Goal: Information Seeking & Learning: Learn about a topic

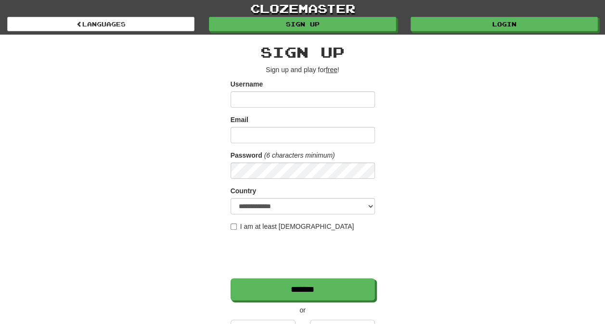
type input "*******"
click at [443, 31] on div "**********" at bounding box center [302, 185] width 605 height 371
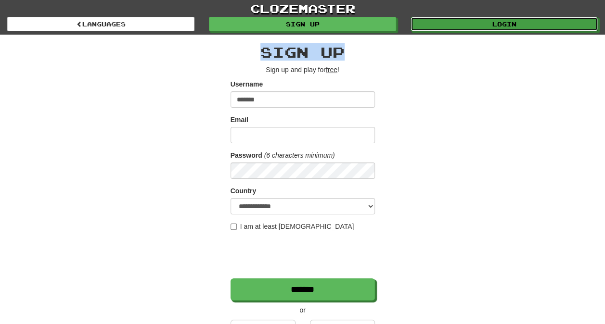
click at [443, 31] on div "clozemaster Languages Sign up Login Languages" at bounding box center [302, 17] width 591 height 35
click at [442, 28] on link "Login" at bounding box center [504, 24] width 187 height 14
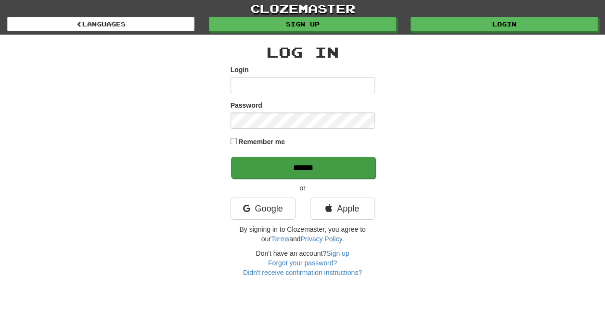
type input "*******"
click at [346, 167] on input "******" at bounding box center [303, 168] width 144 height 22
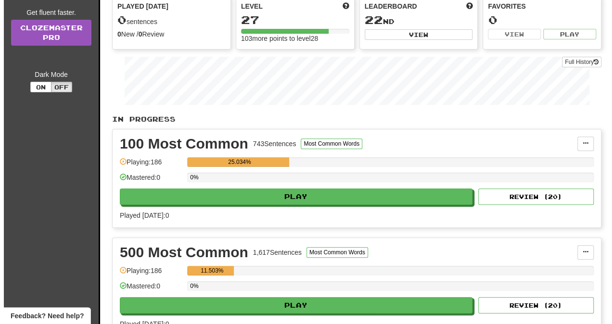
scroll to position [135, 0]
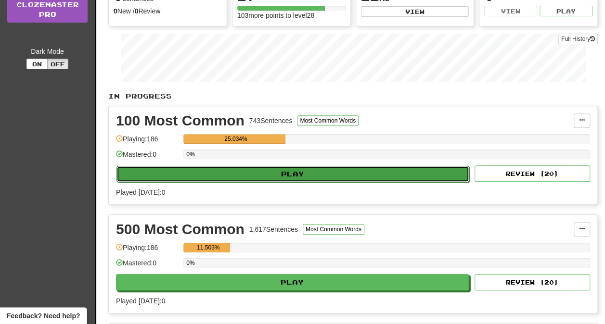
click at [353, 174] on button "Play" at bounding box center [292, 174] width 353 height 16
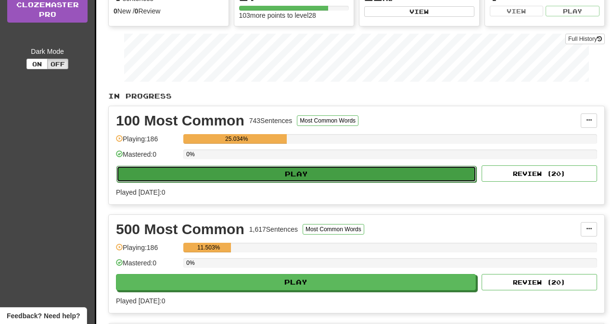
select select "**"
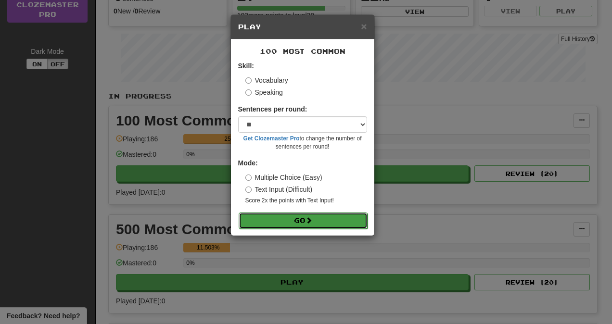
click at [321, 222] on button "Go" at bounding box center [303, 221] width 129 height 16
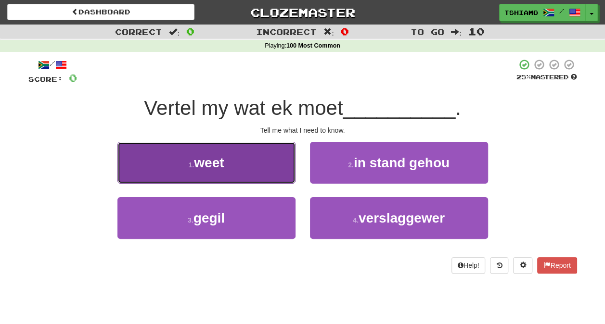
click at [275, 164] on button "1 . weet" at bounding box center [206, 163] width 178 height 42
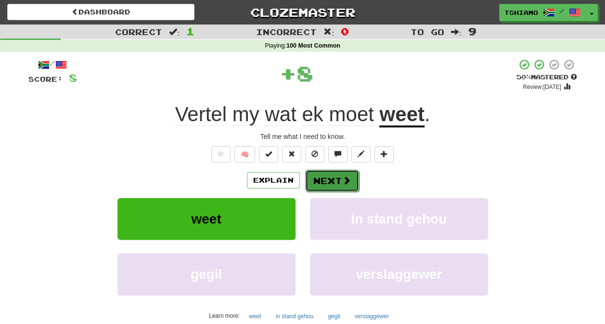
click at [328, 188] on button "Next" at bounding box center [332, 181] width 54 height 22
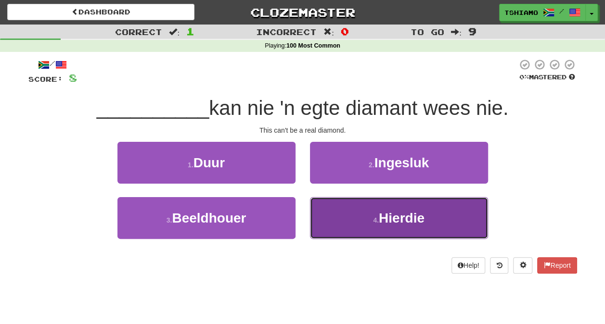
click at [357, 217] on button "4 . Hierdie" at bounding box center [399, 218] width 178 height 42
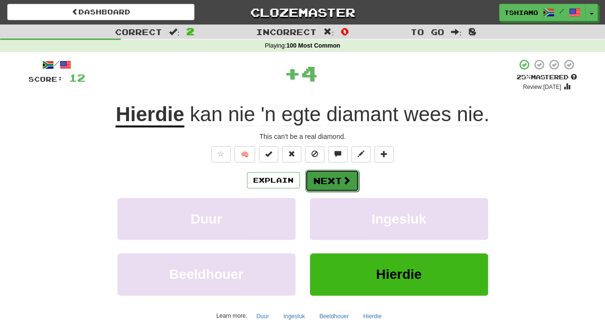
click at [336, 173] on button "Next" at bounding box center [332, 181] width 54 height 22
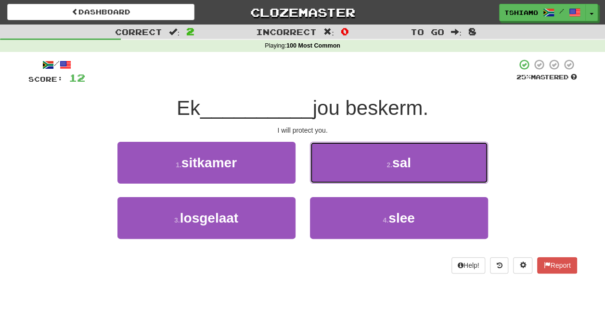
click at [336, 173] on button "2 . sal" at bounding box center [399, 163] width 178 height 42
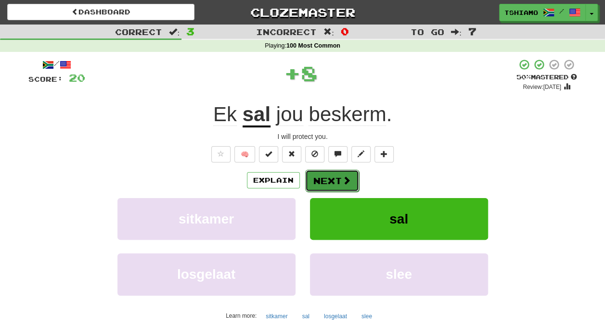
click at [333, 175] on button "Next" at bounding box center [332, 181] width 54 height 22
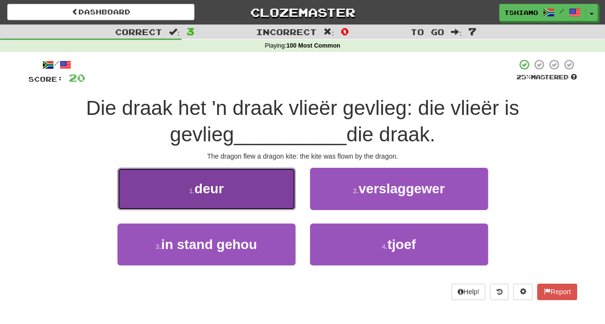
click at [269, 181] on button "1 . deur" at bounding box center [206, 189] width 178 height 42
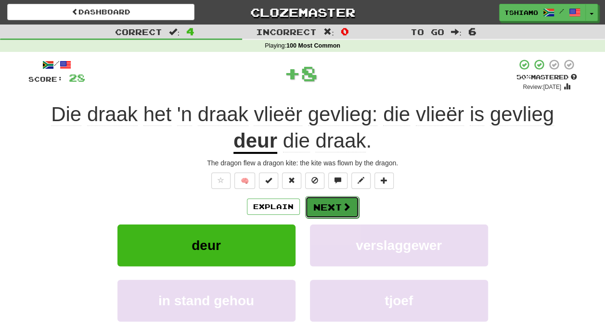
click at [313, 202] on button "Next" at bounding box center [332, 207] width 54 height 22
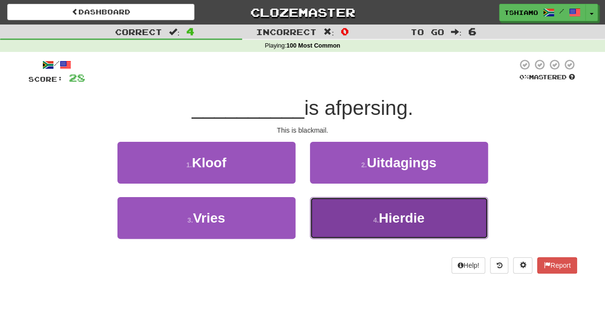
click at [324, 205] on button "4 . Hierdie" at bounding box center [399, 218] width 178 height 42
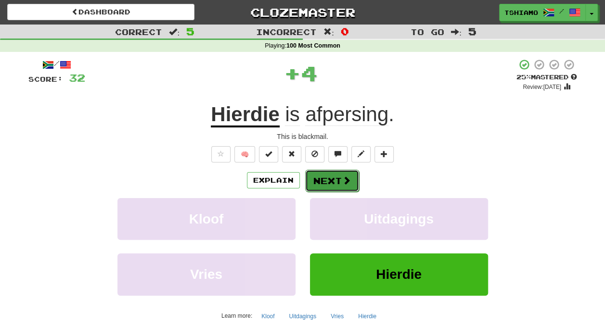
click at [313, 185] on button "Next" at bounding box center [332, 181] width 54 height 22
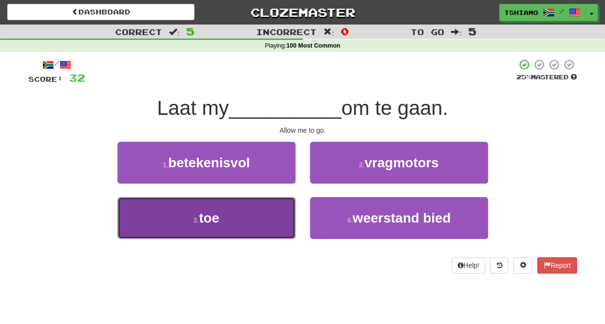
click at [276, 215] on button "3 . toe" at bounding box center [206, 218] width 178 height 42
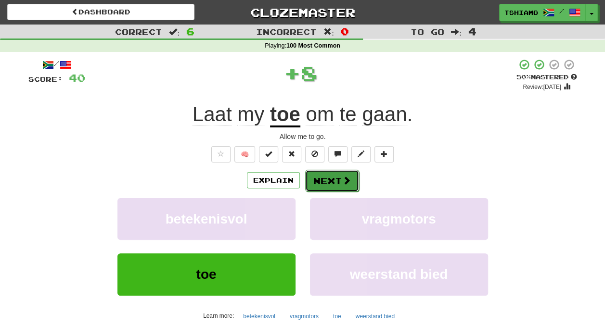
click at [317, 178] on button "Next" at bounding box center [332, 181] width 54 height 22
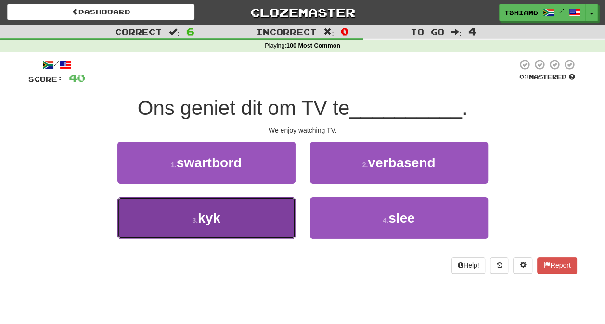
click at [268, 209] on button "3 . kyk" at bounding box center [206, 218] width 178 height 42
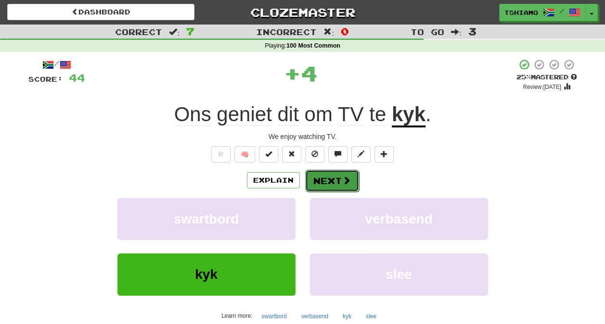
click at [344, 179] on span at bounding box center [346, 180] width 9 height 9
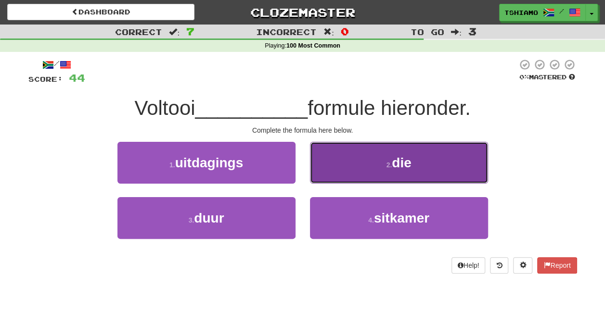
click at [352, 178] on button "2 . die" at bounding box center [399, 163] width 178 height 42
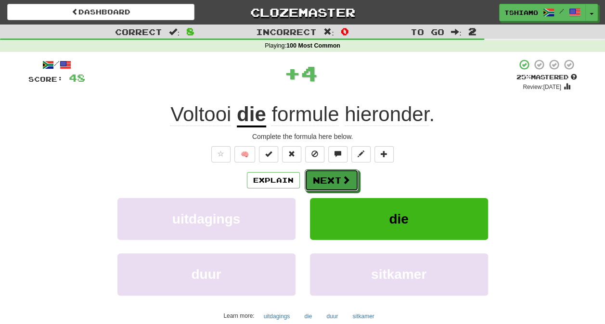
click at [352, 178] on button "Next" at bounding box center [332, 180] width 54 height 22
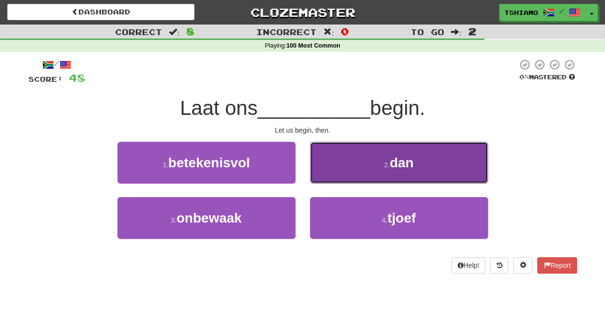
click at [350, 169] on button "2 . dan" at bounding box center [399, 163] width 178 height 42
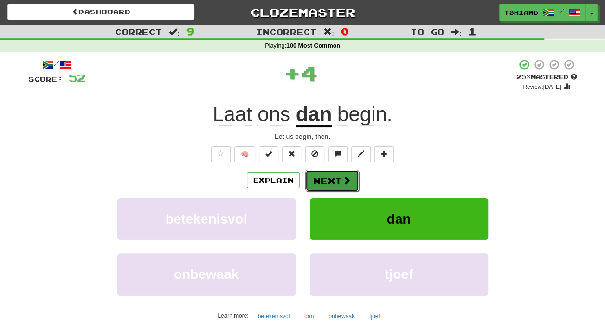
click at [342, 179] on span at bounding box center [346, 180] width 9 height 9
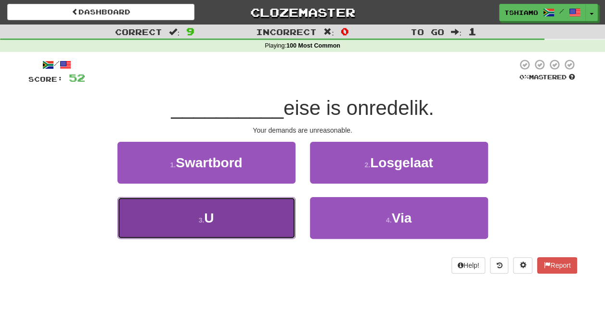
click at [279, 201] on button "3 . U" at bounding box center [206, 218] width 178 height 42
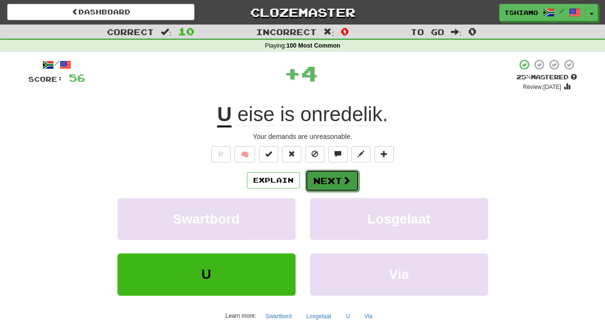
click at [342, 182] on span at bounding box center [346, 180] width 9 height 9
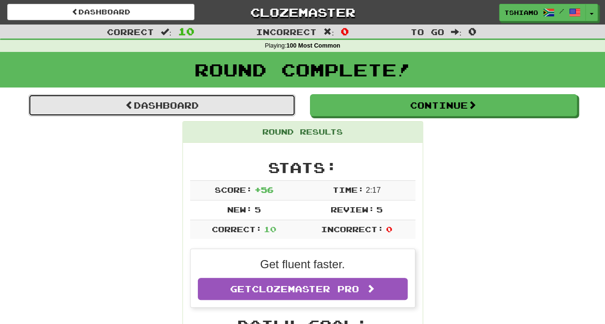
click at [194, 100] on link "Dashboard" at bounding box center [161, 105] width 267 height 22
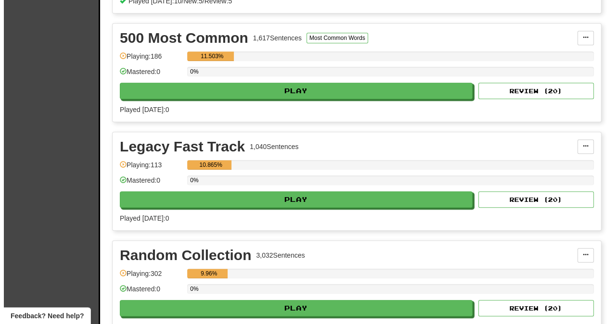
scroll to position [327, 0]
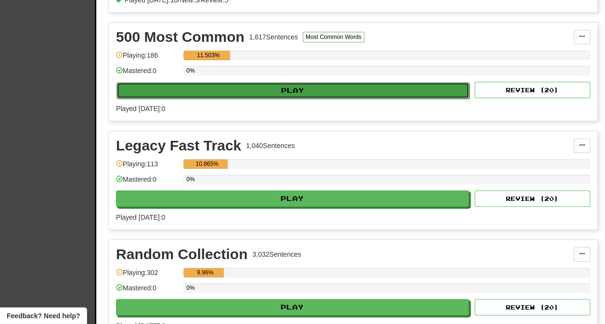
click at [214, 82] on button "Play" at bounding box center [292, 90] width 353 height 16
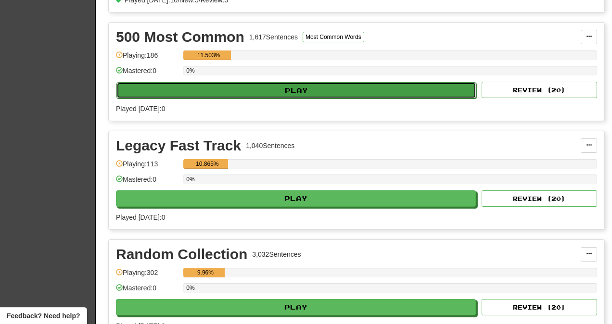
select select "**"
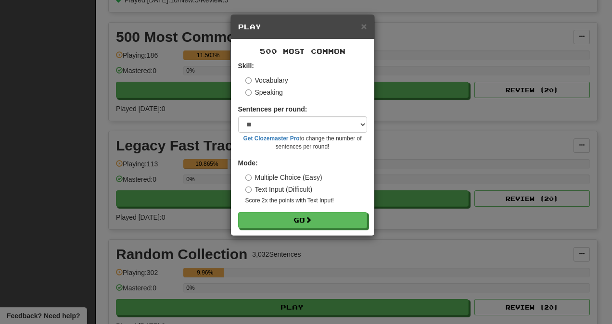
click at [261, 92] on label "Speaking" at bounding box center [264, 93] width 38 height 10
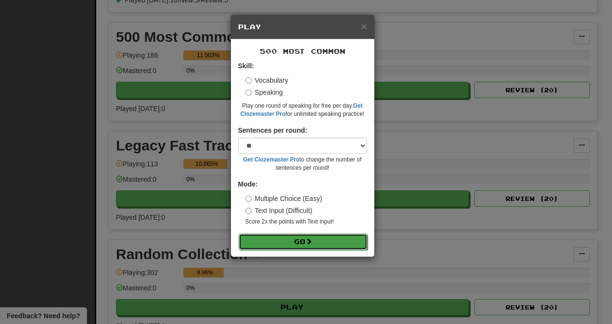
click at [267, 239] on button "Go" at bounding box center [303, 242] width 129 height 16
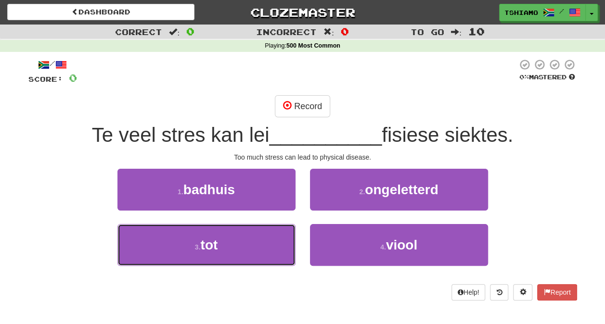
click at [267, 239] on button "3 . tot" at bounding box center [206, 245] width 178 height 42
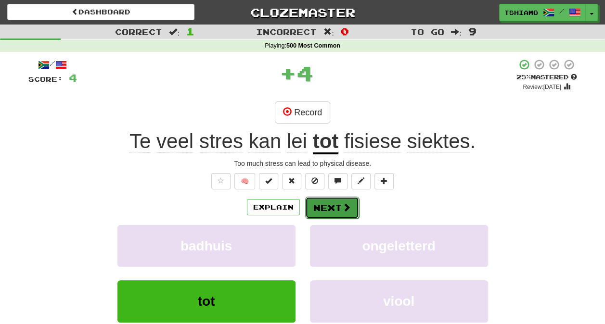
click at [330, 212] on button "Next" at bounding box center [332, 208] width 54 height 22
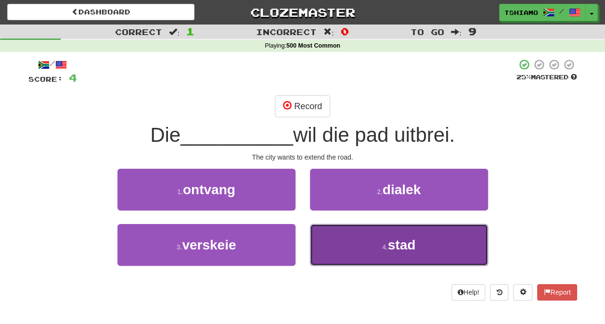
click at [366, 255] on button "4 . stad" at bounding box center [399, 245] width 178 height 42
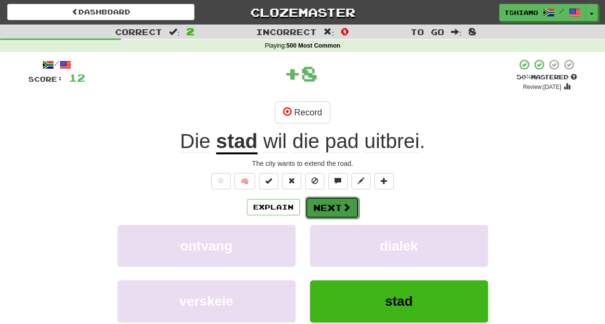
click at [339, 202] on button "Next" at bounding box center [332, 208] width 54 height 22
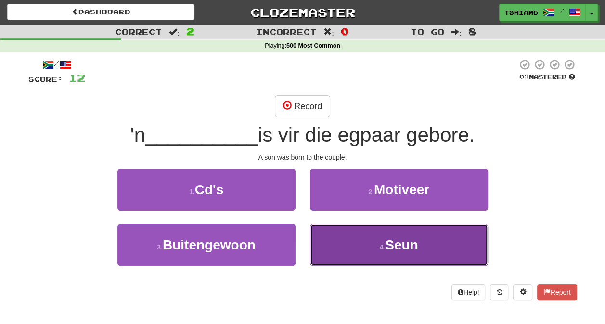
click at [363, 231] on button "4 . Seun" at bounding box center [399, 245] width 178 height 42
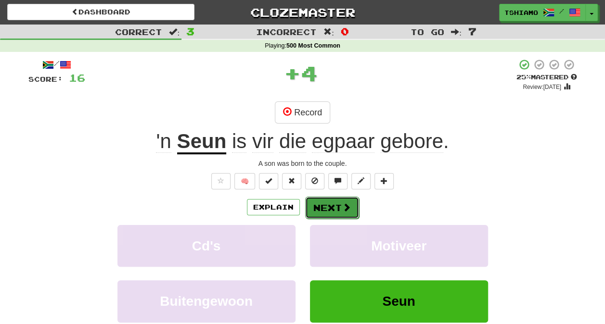
click at [344, 214] on button "Next" at bounding box center [332, 208] width 54 height 22
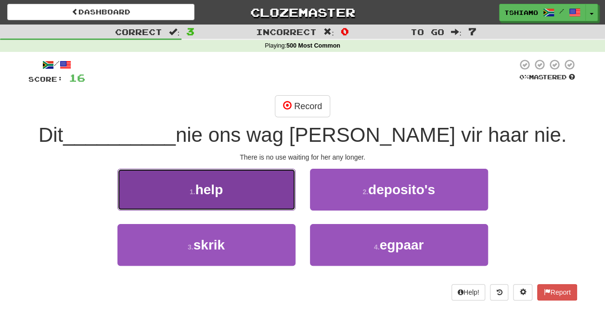
click at [286, 200] on button "1 . help" at bounding box center [206, 190] width 178 height 42
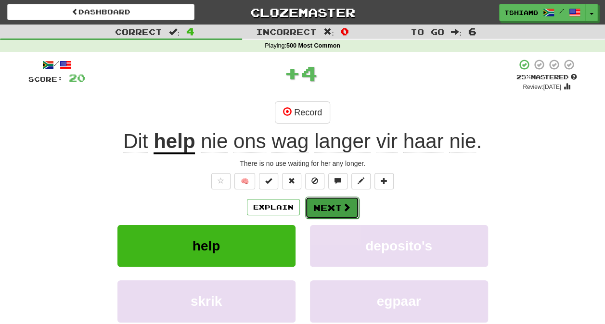
click at [320, 206] on button "Next" at bounding box center [332, 208] width 54 height 22
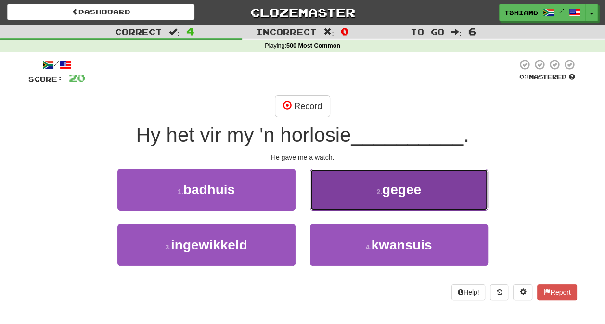
click at [344, 204] on button "2 . gegee" at bounding box center [399, 190] width 178 height 42
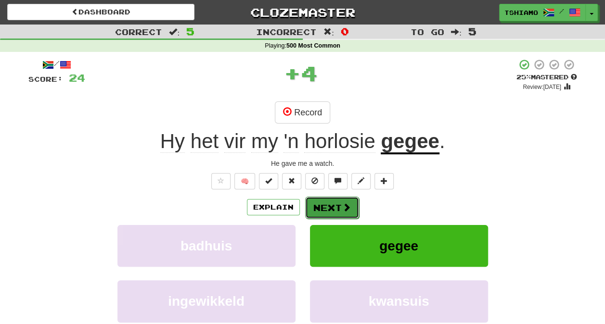
click at [336, 205] on button "Next" at bounding box center [332, 208] width 54 height 22
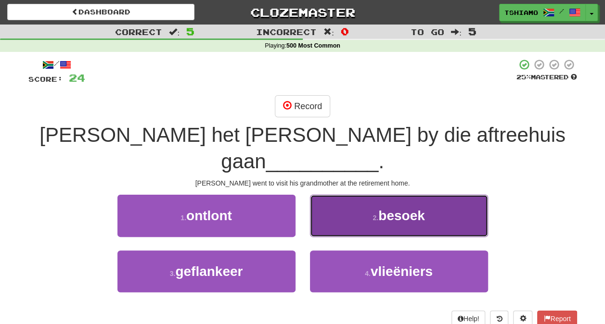
click at [333, 199] on button "2 . besoek" at bounding box center [399, 216] width 178 height 42
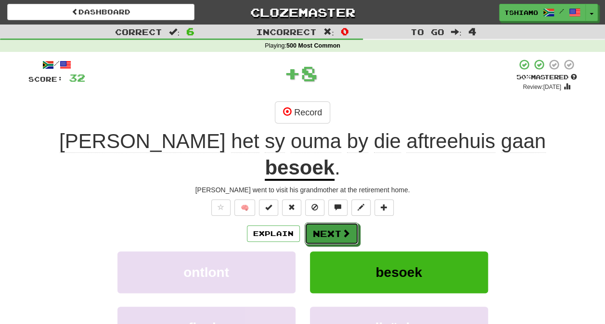
click at [333, 223] on button "Next" at bounding box center [332, 234] width 54 height 22
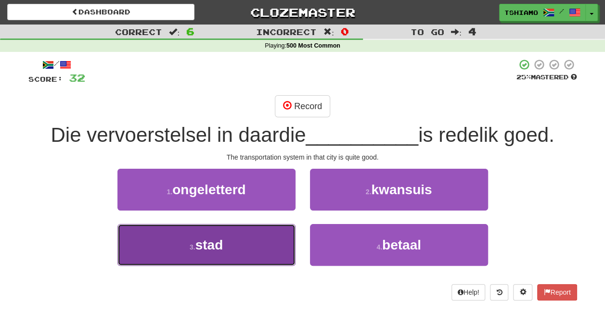
click at [285, 232] on button "3 . stad" at bounding box center [206, 245] width 178 height 42
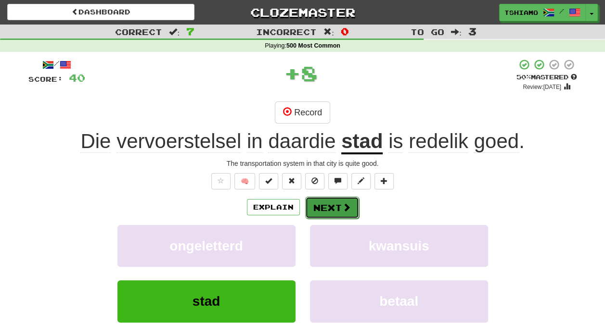
click at [325, 209] on button "Next" at bounding box center [332, 208] width 54 height 22
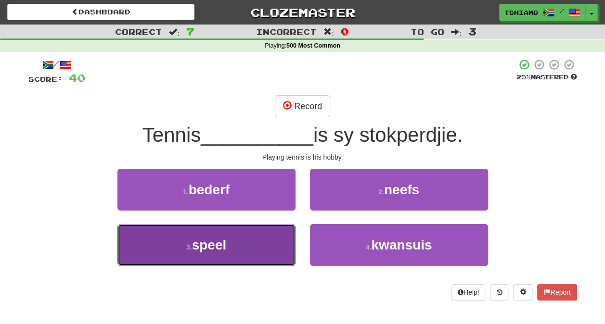
click at [283, 246] on button "3 . speel" at bounding box center [206, 245] width 178 height 42
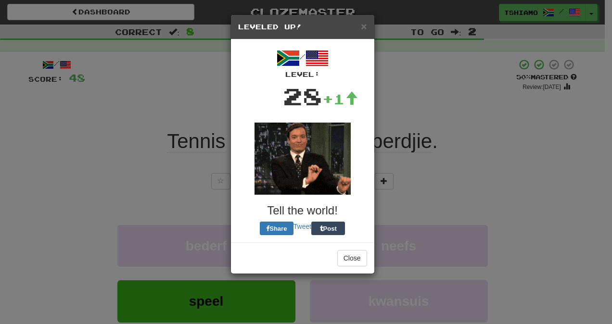
click at [330, 210] on div "× Leveled Up! / Level: 28 +1 Tell the world! Share Tweet Post Close" at bounding box center [306, 162] width 612 height 324
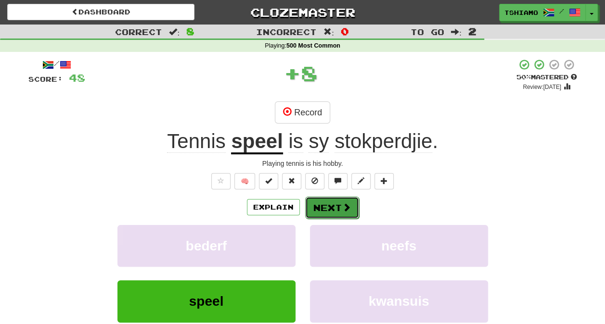
click at [330, 210] on button "Next" at bounding box center [332, 208] width 54 height 22
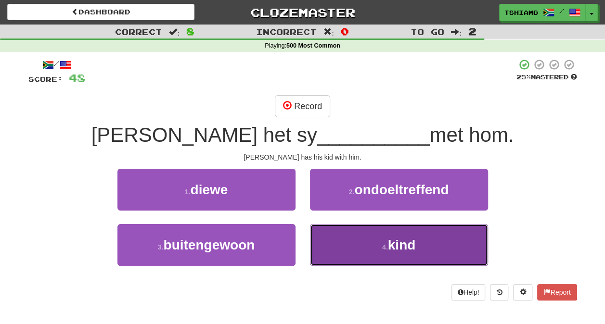
click at [328, 245] on button "4 . kind" at bounding box center [399, 245] width 178 height 42
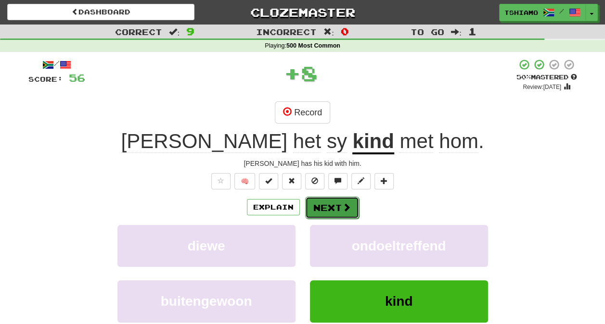
click at [318, 208] on button "Next" at bounding box center [332, 208] width 54 height 22
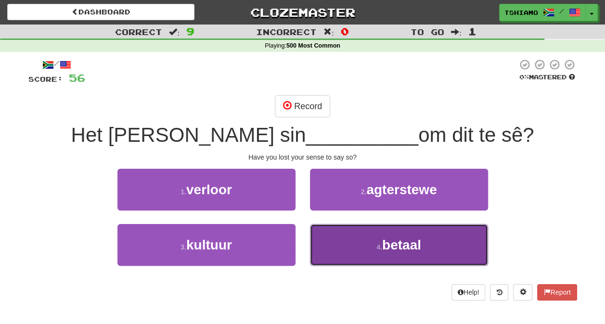
click at [328, 224] on button "4 . betaal" at bounding box center [399, 245] width 178 height 42
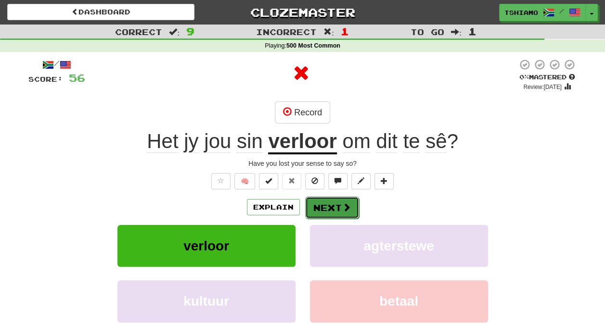
click at [311, 207] on button "Next" at bounding box center [332, 208] width 54 height 22
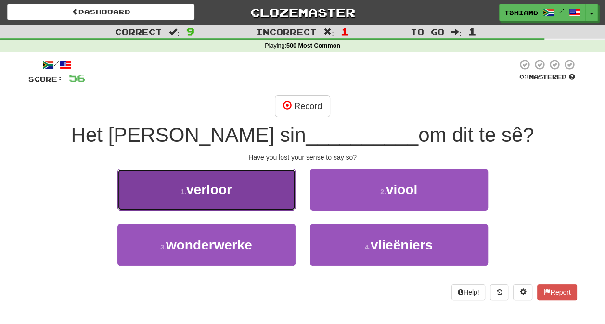
click at [235, 193] on button "1 . verloor" at bounding box center [206, 190] width 178 height 42
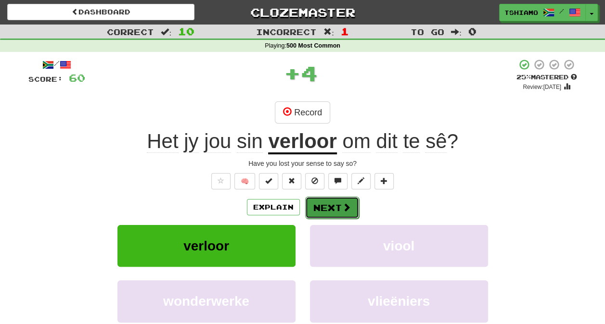
click at [311, 200] on button "Next" at bounding box center [332, 208] width 54 height 22
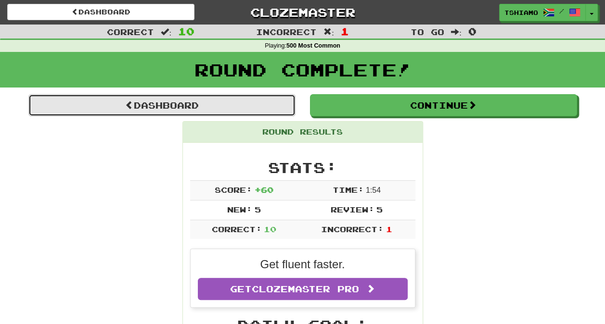
click at [247, 104] on link "Dashboard" at bounding box center [161, 105] width 267 height 22
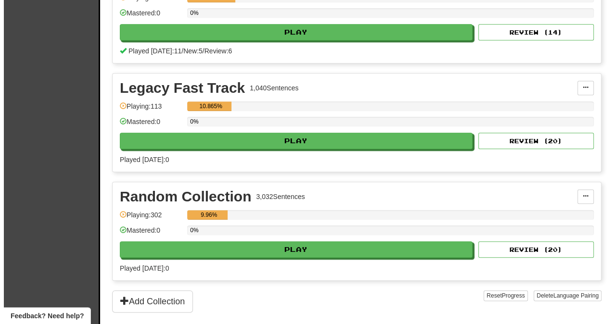
scroll to position [404, 0]
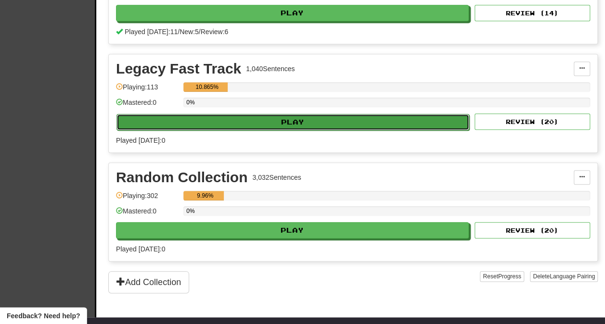
click at [242, 115] on button "Play" at bounding box center [292, 122] width 353 height 16
select select "**"
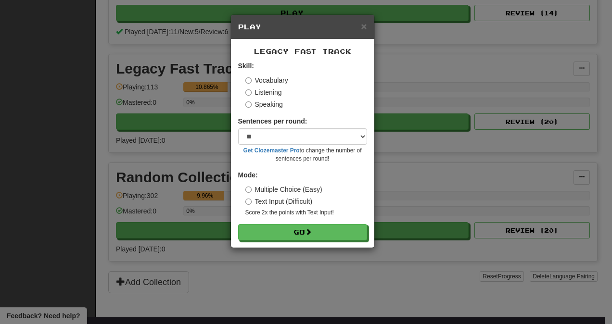
click at [276, 224] on form "Skill: Vocabulary Listening Speaking Sentences per round: * ** ** ** ** ** *** …" at bounding box center [302, 151] width 129 height 180
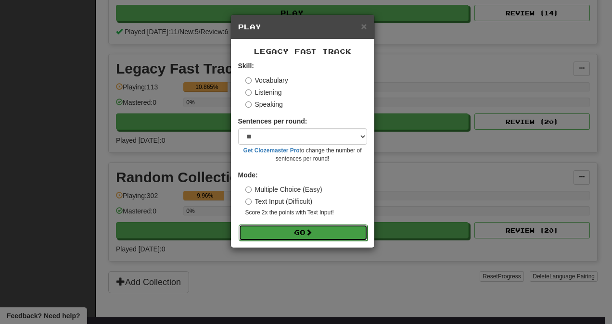
click at [277, 233] on button "Go" at bounding box center [303, 233] width 129 height 16
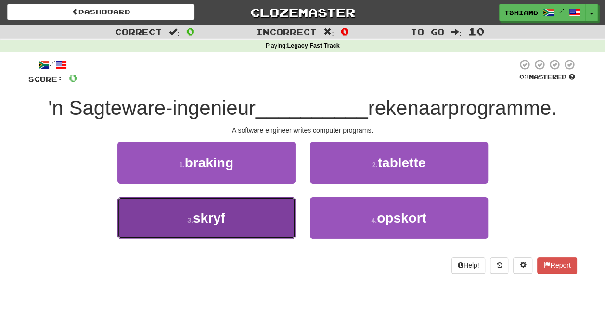
click at [264, 230] on button "3 . skryf" at bounding box center [206, 218] width 178 height 42
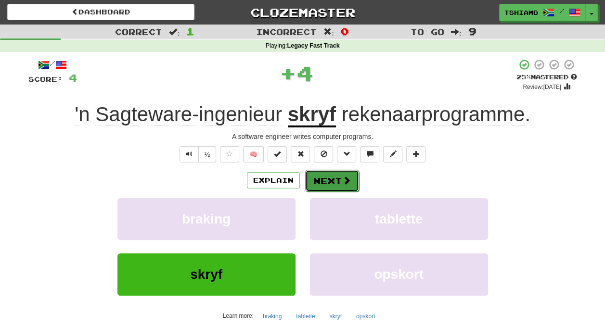
click at [322, 180] on button "Next" at bounding box center [332, 181] width 54 height 22
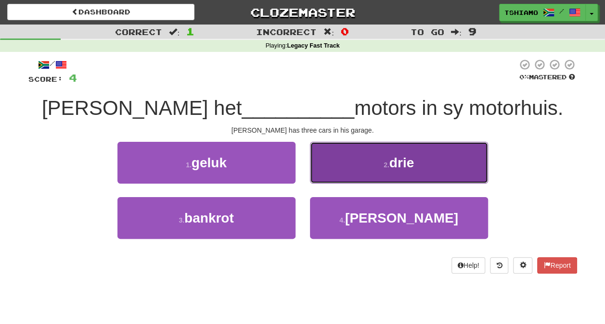
click at [371, 173] on button "2 . drie" at bounding box center [399, 163] width 178 height 42
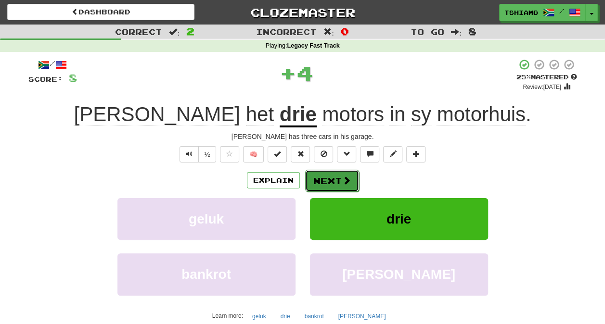
click at [344, 176] on span at bounding box center [346, 180] width 9 height 9
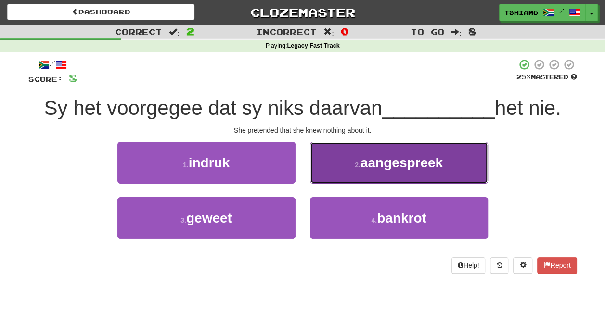
click at [322, 163] on button "2 . aangespreek" at bounding box center [399, 163] width 178 height 42
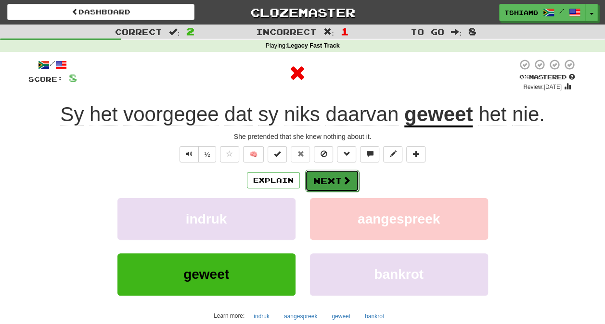
click at [320, 175] on button "Next" at bounding box center [332, 181] width 54 height 22
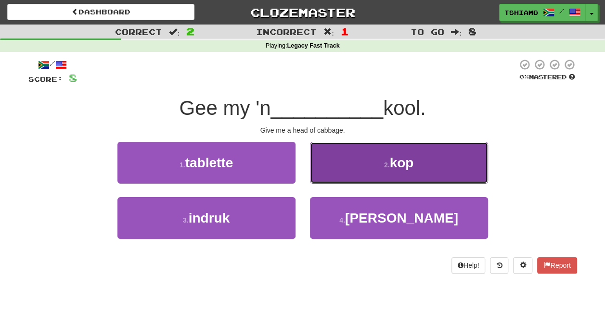
click at [347, 179] on button "2 . kop" at bounding box center [399, 163] width 178 height 42
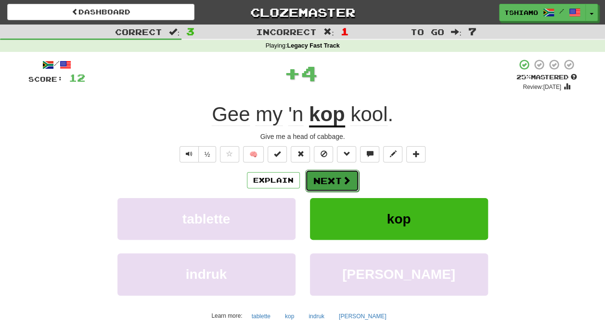
click at [343, 179] on span at bounding box center [346, 180] width 9 height 9
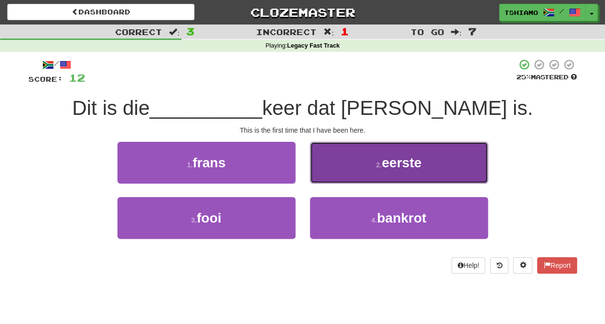
click at [342, 165] on button "2 . eerste" at bounding box center [399, 163] width 178 height 42
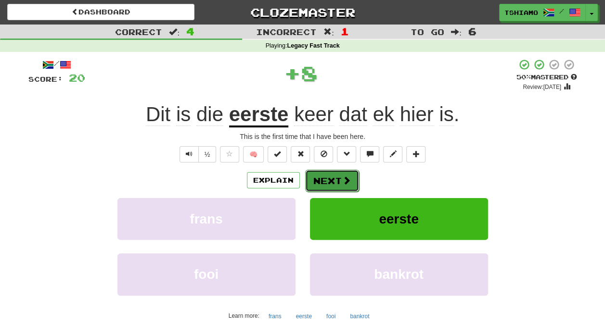
click at [329, 189] on button "Next" at bounding box center [332, 181] width 54 height 22
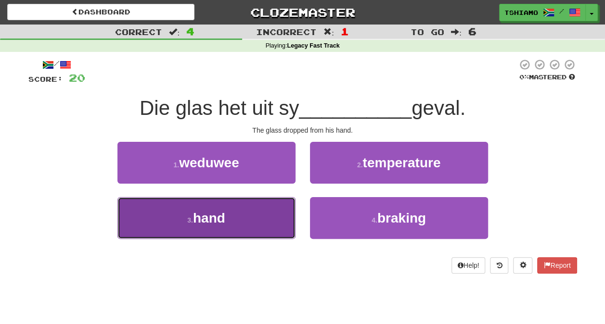
click at [265, 218] on button "3 . hand" at bounding box center [206, 218] width 178 height 42
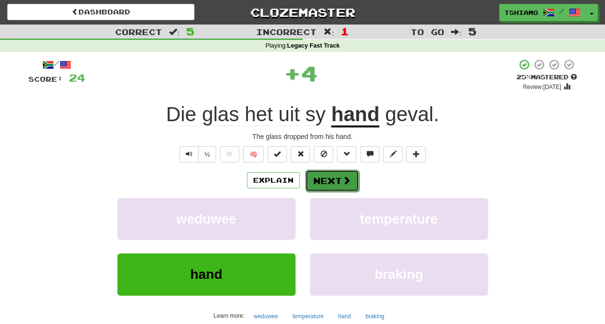
click at [324, 189] on button "Next" at bounding box center [332, 181] width 54 height 22
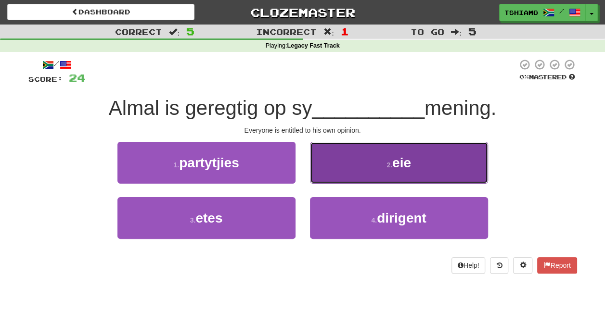
click at [343, 174] on button "2 . eie" at bounding box center [399, 163] width 178 height 42
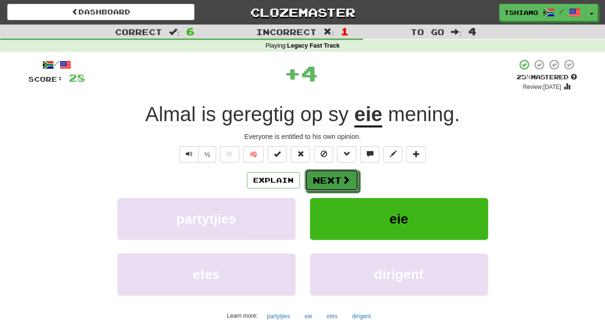
click at [343, 174] on button "Next" at bounding box center [332, 180] width 54 height 22
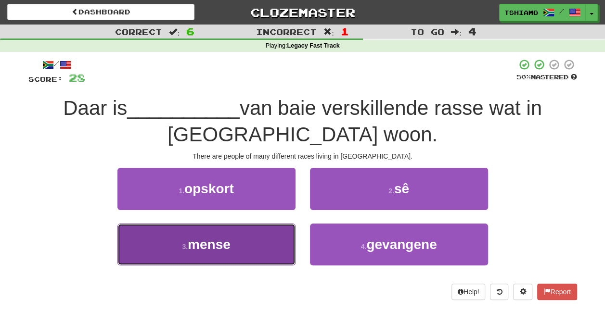
click at [277, 234] on button "3 . mense" at bounding box center [206, 245] width 178 height 42
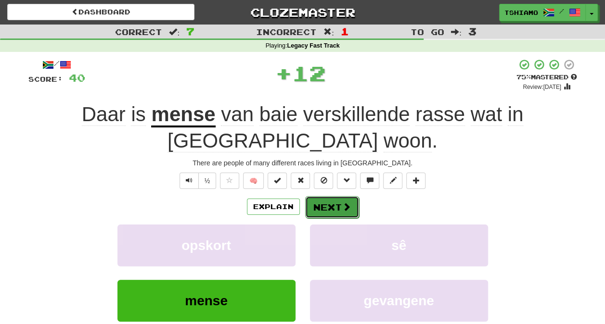
click at [328, 203] on button "Next" at bounding box center [332, 207] width 54 height 22
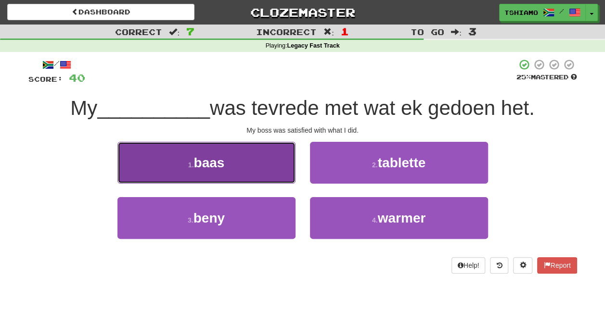
click at [249, 154] on button "1 . baas" at bounding box center [206, 163] width 178 height 42
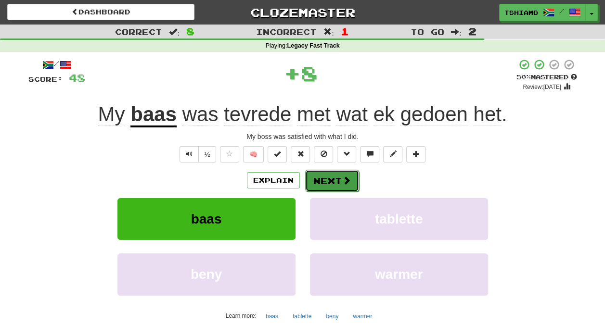
click at [330, 176] on button "Next" at bounding box center [332, 181] width 54 height 22
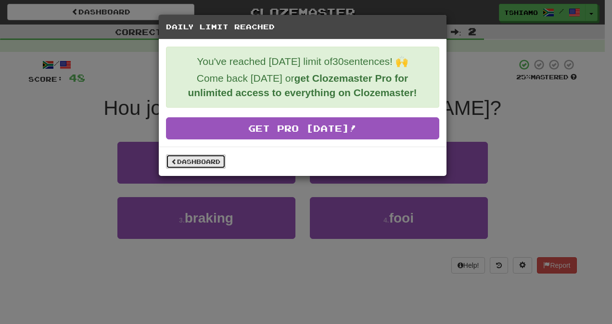
click at [188, 160] on link "Dashboard" at bounding box center [196, 161] width 60 height 14
